Goal: Check status: Check status

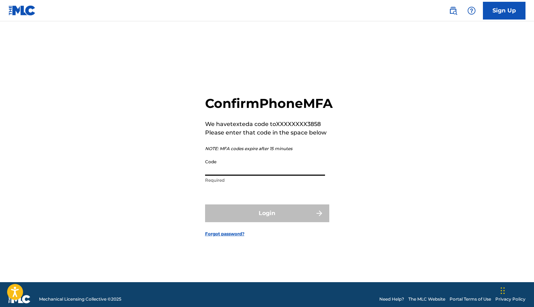
click at [278, 176] on input "Code" at bounding box center [265, 165] width 120 height 20
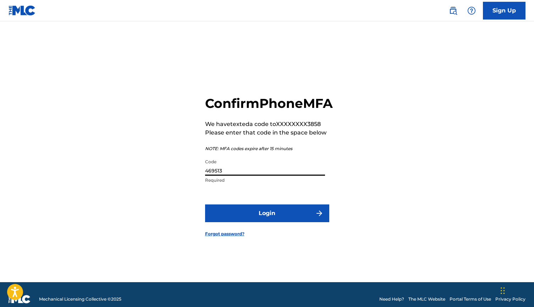
type input "469513"
click at [291, 222] on button "Login" at bounding box center [267, 213] width 124 height 18
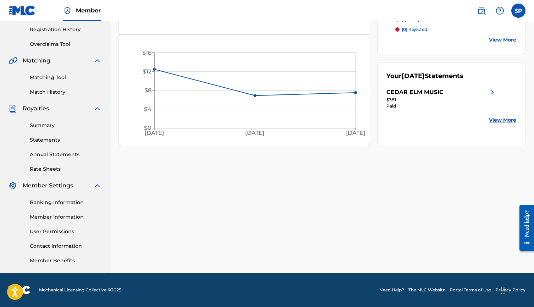
scroll to position [133, 0]
click at [41, 142] on link "Statements" at bounding box center [66, 139] width 72 height 7
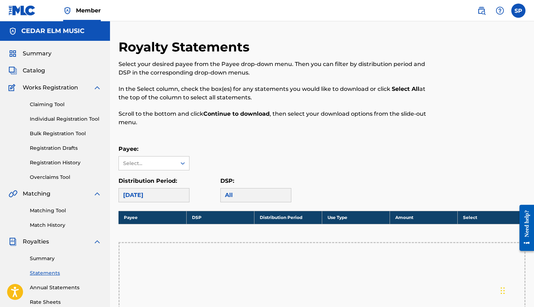
click at [173, 197] on div "[DATE]" at bounding box center [153, 195] width 71 height 14
click at [146, 202] on div "[DATE]" at bounding box center [153, 195] width 71 height 14
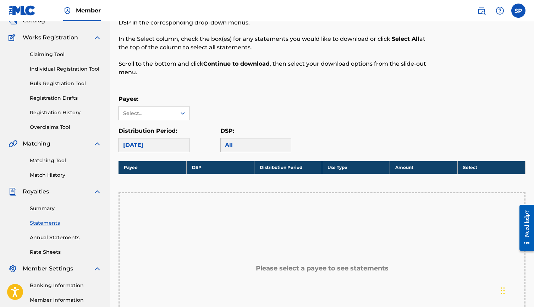
scroll to position [65, 0]
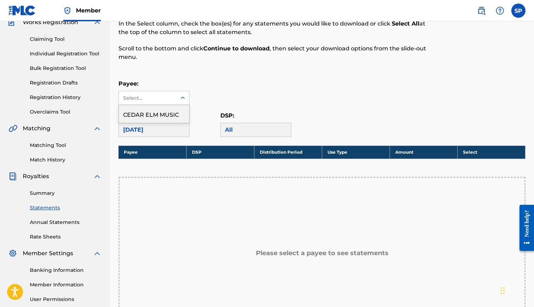
click at [154, 93] on div "Select..." at bounding box center [147, 97] width 57 height 13
click at [151, 116] on div "CEDAR ELM MUSIC" at bounding box center [154, 114] width 70 height 18
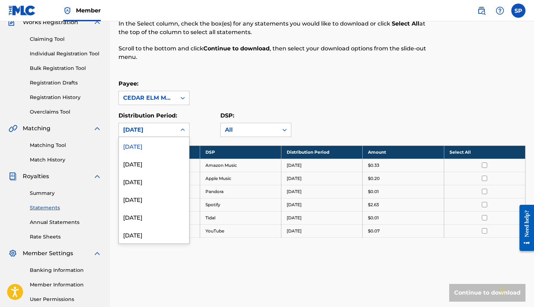
click at [150, 128] on div "[DATE]" at bounding box center [147, 130] width 49 height 9
click at [262, 89] on div "Payee: CEDAR ELM MUSIC" at bounding box center [321, 92] width 407 height 26
click at [158, 131] on div "[DATE]" at bounding box center [147, 130] width 49 height 9
click at [146, 167] on div "[DATE]" at bounding box center [154, 164] width 70 height 18
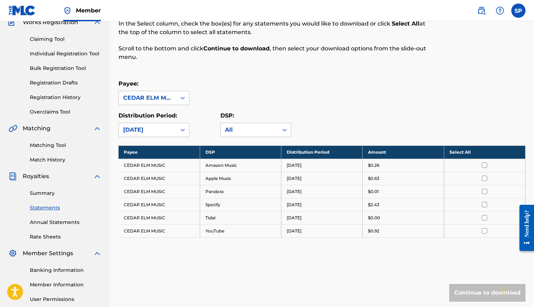
click at [169, 132] on div "[DATE]" at bounding box center [147, 130] width 49 height 9
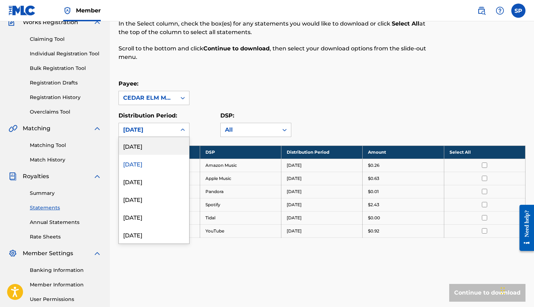
click at [158, 144] on div "[DATE]" at bounding box center [154, 146] width 70 height 18
click at [160, 131] on div "[DATE]" at bounding box center [147, 130] width 49 height 9
click at [148, 186] on div "[DATE]" at bounding box center [154, 181] width 70 height 18
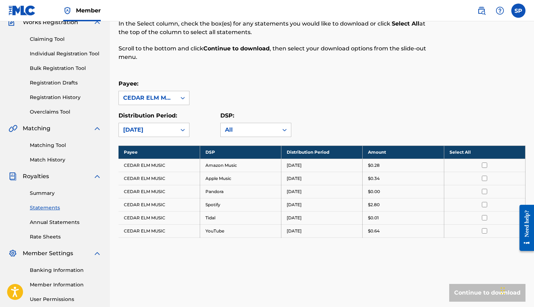
click at [163, 120] on div "Distribution Period: [DATE]" at bounding box center [153, 124] width 71 height 26
click at [163, 128] on div "[DATE]" at bounding box center [147, 130] width 49 height 9
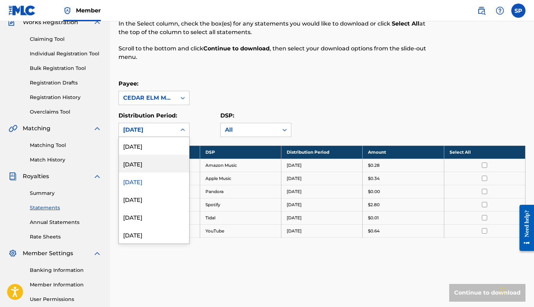
click at [149, 169] on div "[DATE]" at bounding box center [154, 164] width 70 height 18
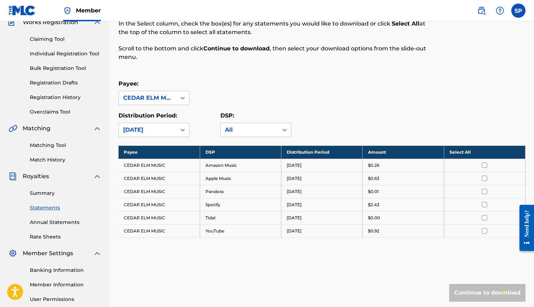
click at [219, 116] on div "Distribution Period: [DATE]" at bounding box center [169, 124] width 102 height 26
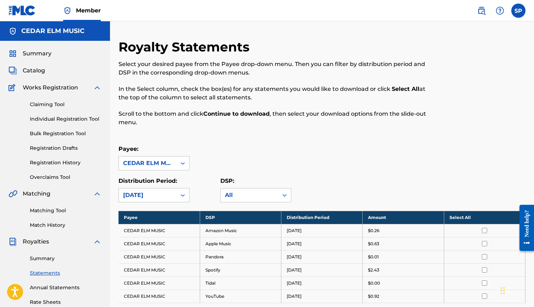
scroll to position [0, 0]
click at [41, 57] on span "Summary" at bounding box center [37, 53] width 29 height 9
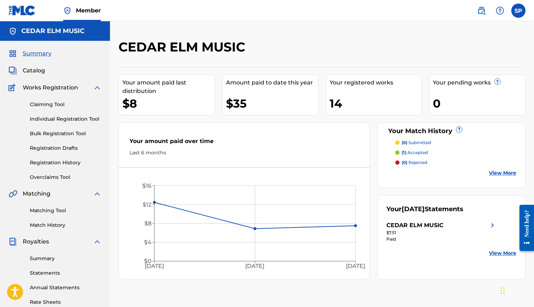
click at [418, 153] on p "(1) accepted" at bounding box center [415, 152] width 26 height 6
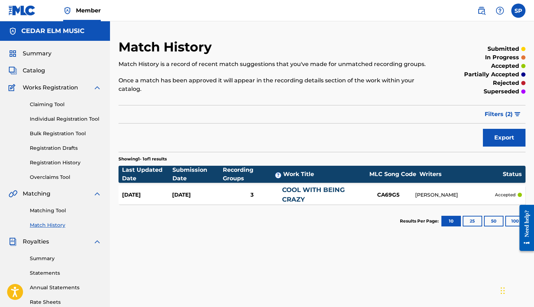
click at [252, 192] on div "3" at bounding box center [252, 195] width 60 height 8
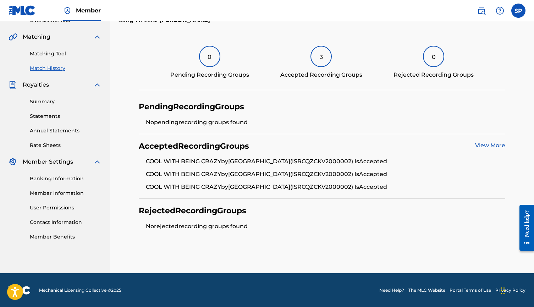
scroll to position [156, 0]
